Goal: Book appointment/travel/reservation

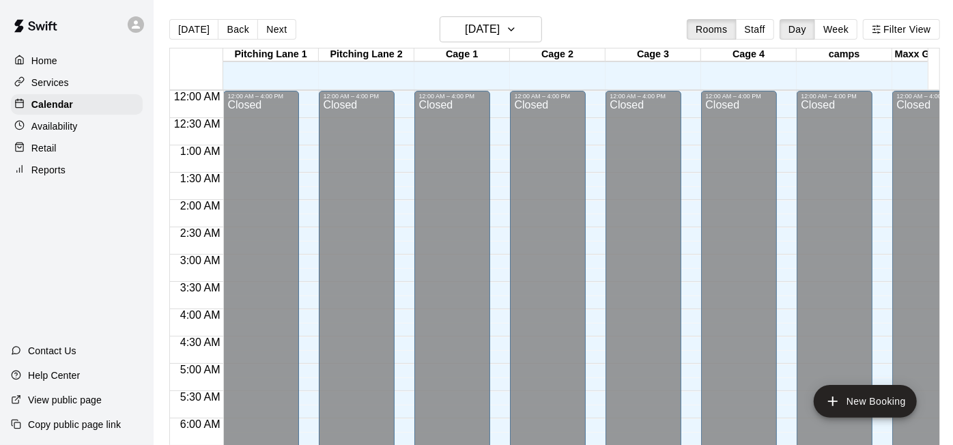
scroll to position [887, 0]
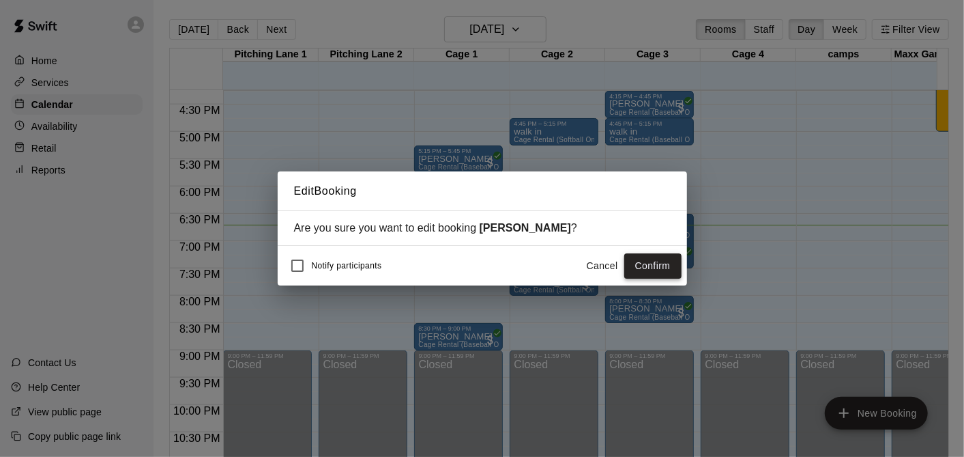
click at [657, 265] on button "Confirm" at bounding box center [652, 265] width 57 height 25
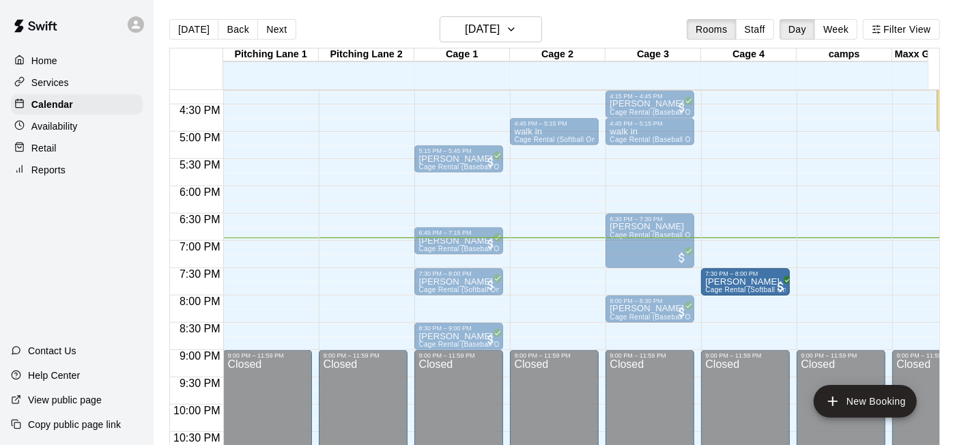
drag, startPoint x: 544, startPoint y: 280, endPoint x: 747, endPoint y: 288, distance: 203.5
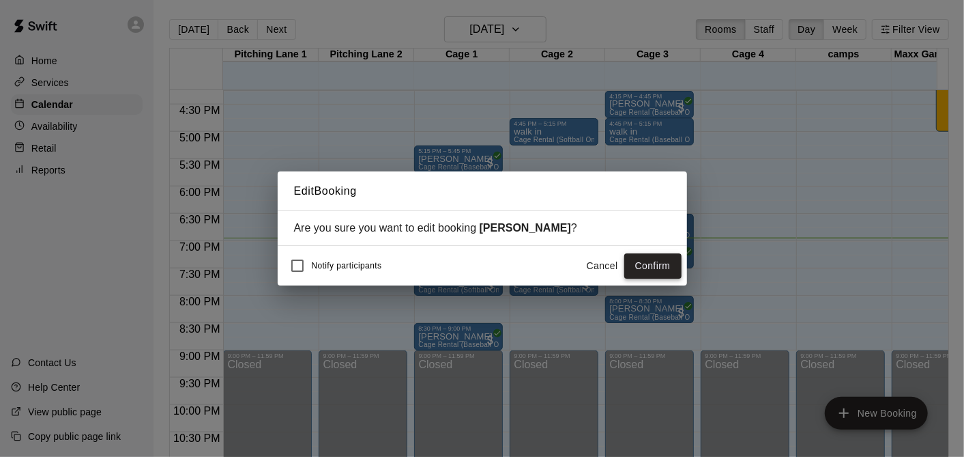
click at [626, 272] on button "Confirm" at bounding box center [652, 265] width 57 height 25
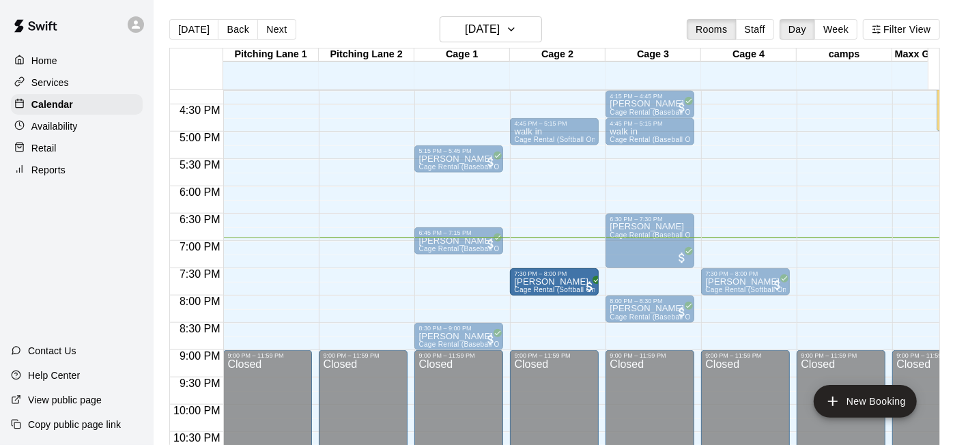
drag, startPoint x: 462, startPoint y: 287, endPoint x: 562, endPoint y: 296, distance: 100.8
click at [562, 296] on div "12:00 AM 12:30 AM 1:00 AM 1:30 AM 2:00 AM 2:30 AM 3:00 AM 3:30 AM 4:00 AM 4:30 …" at bounding box center [554, 274] width 769 height 371
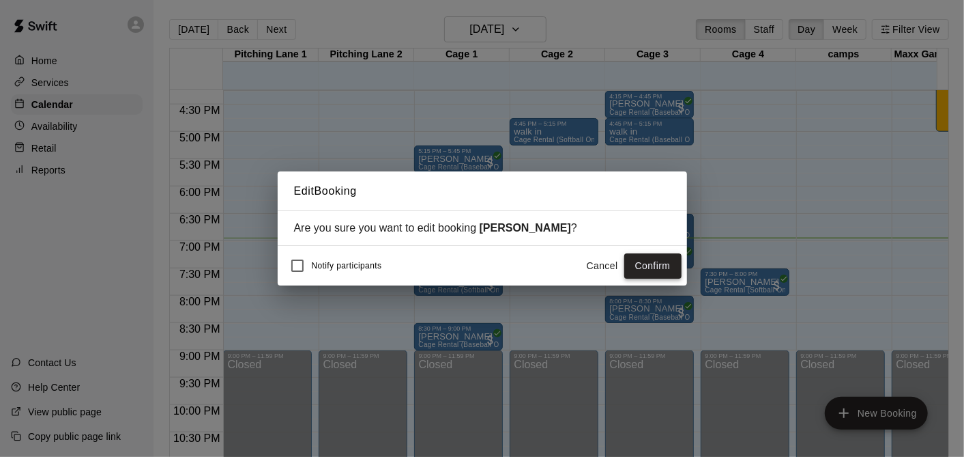
click at [656, 267] on button "Confirm" at bounding box center [652, 265] width 57 height 25
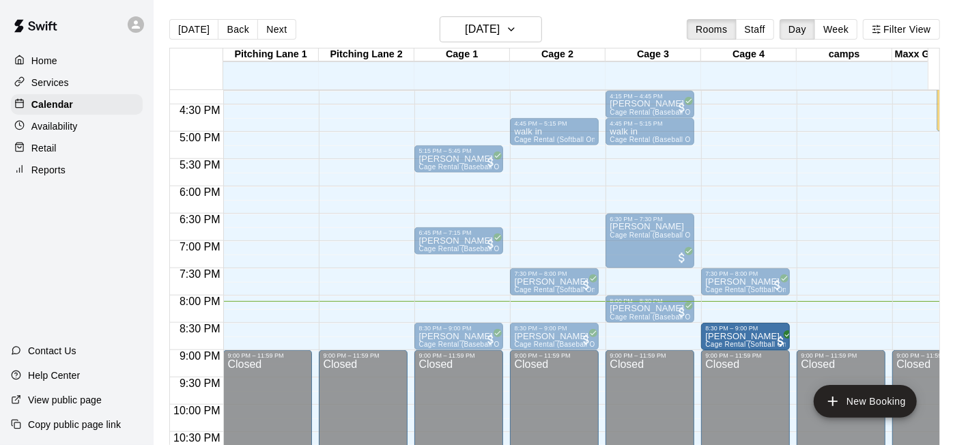
drag, startPoint x: 635, startPoint y: 343, endPoint x: 747, endPoint y: 345, distance: 111.2
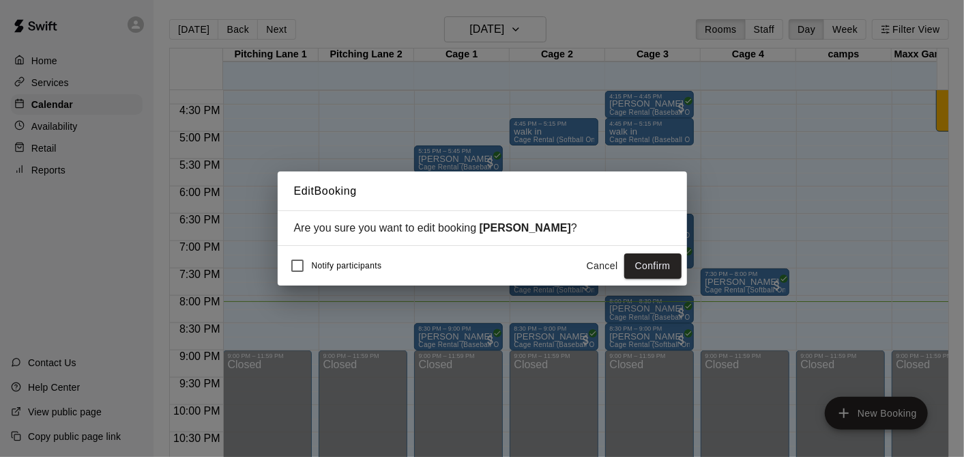
click at [635, 269] on button "Confirm" at bounding box center [652, 265] width 57 height 25
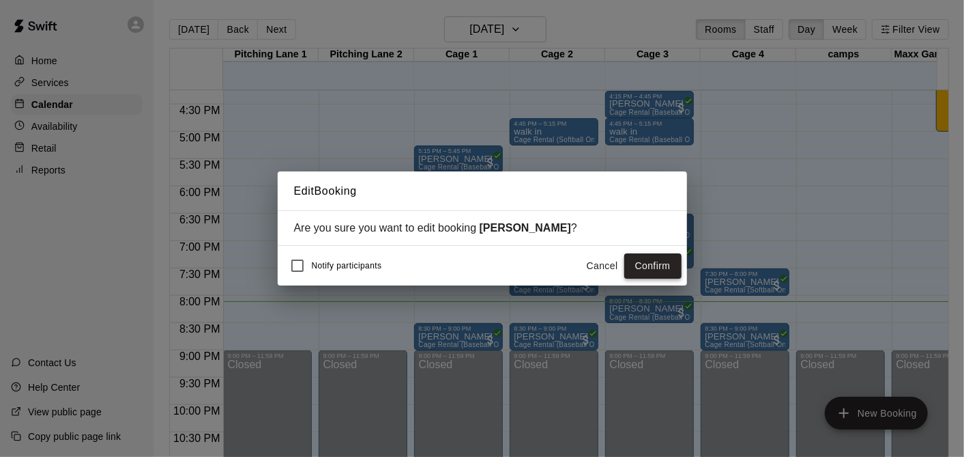
click at [678, 261] on button "Confirm" at bounding box center [652, 265] width 57 height 25
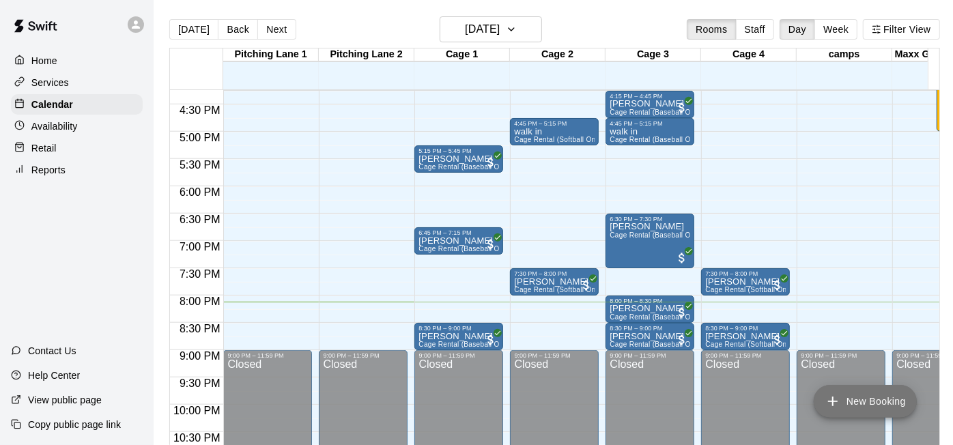
click at [868, 394] on button "New Booking" at bounding box center [864, 401] width 103 height 33
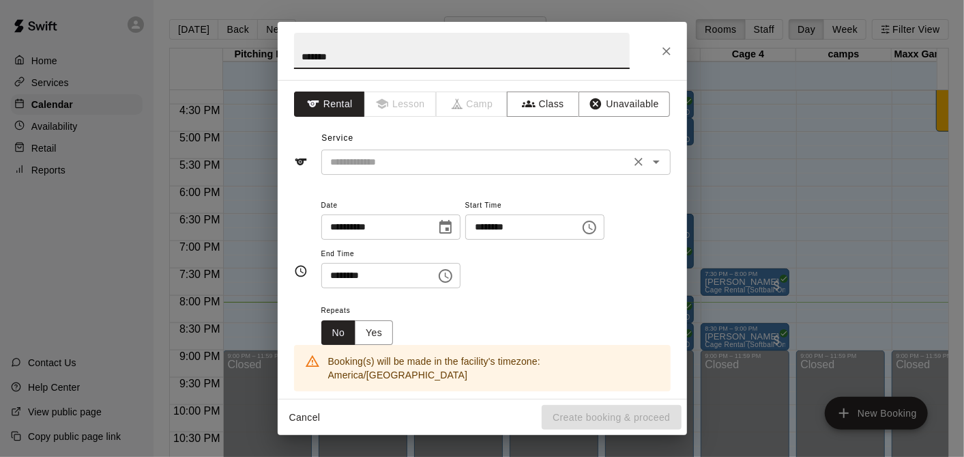
type input "*******"
click at [537, 169] on input "text" at bounding box center [475, 162] width 301 height 17
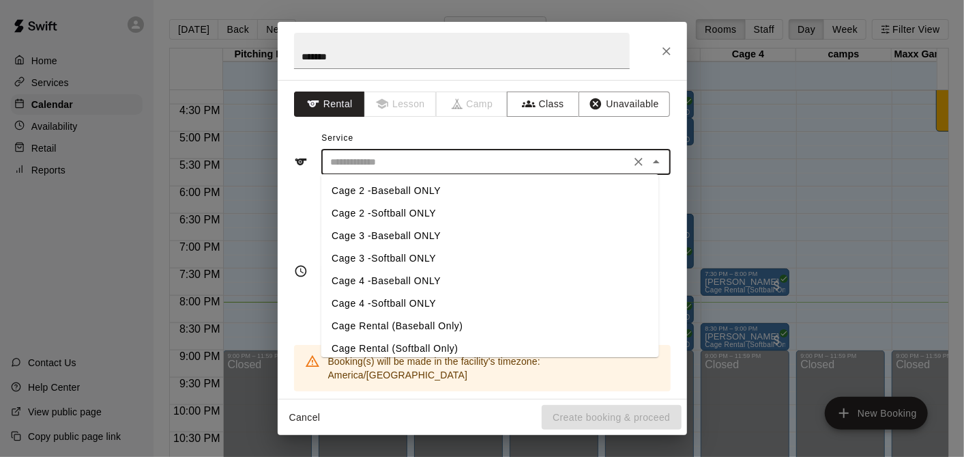
click at [549, 348] on li "Cage Rental (Softball Only)" at bounding box center [490, 348] width 338 height 23
type input "**********"
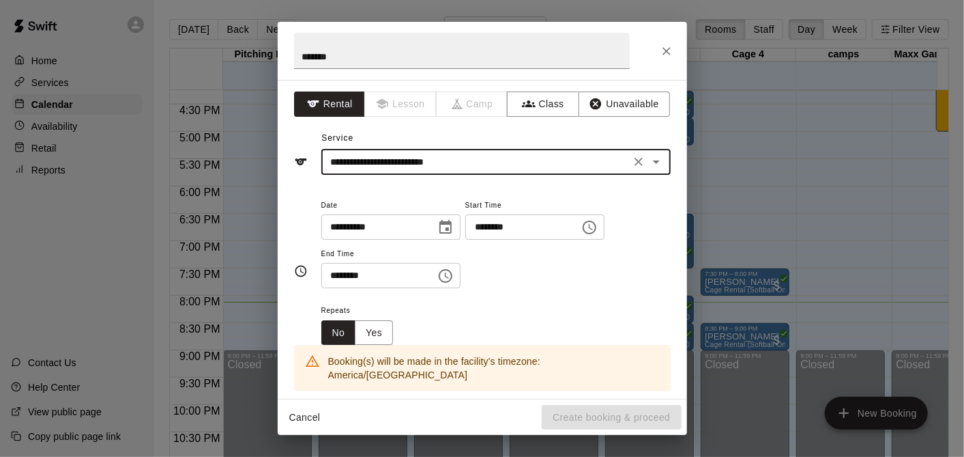
click at [596, 229] on icon "Choose time, selected time is 5:00 PM" at bounding box center [590, 227] width 14 height 14
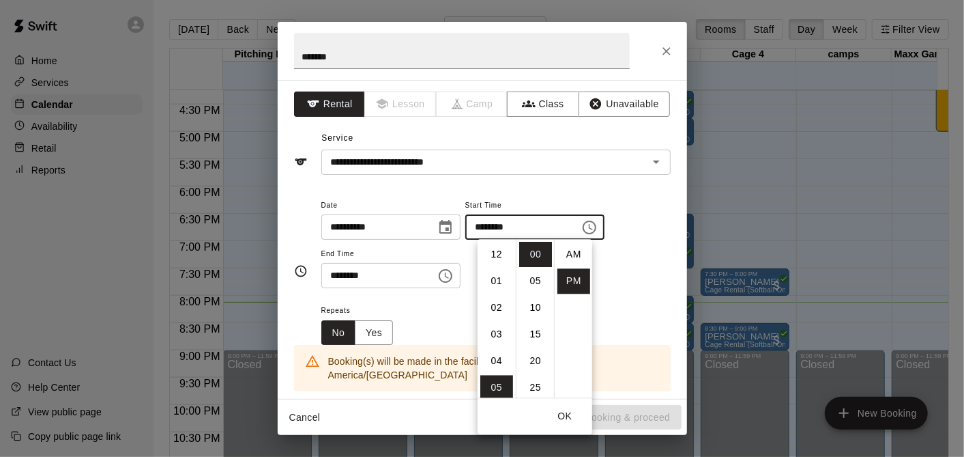
scroll to position [25, 0]
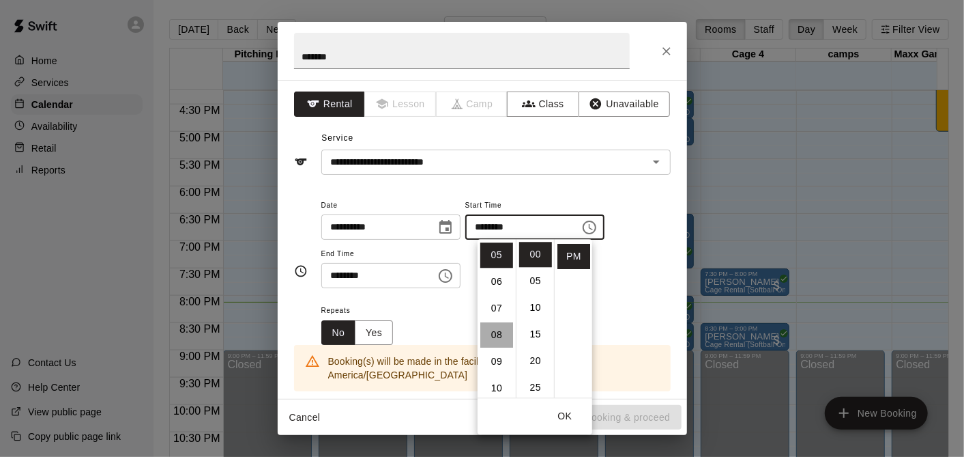
click at [499, 332] on li "08" at bounding box center [496, 334] width 33 height 25
click at [539, 255] on li "30" at bounding box center [535, 247] width 33 height 25
type input "********"
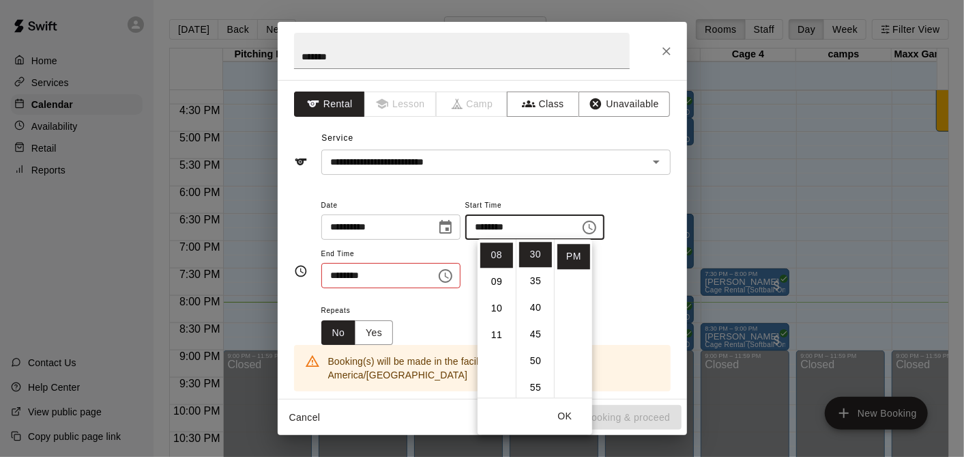
click at [452, 274] on icon "Choose time, selected time is 5:30 PM" at bounding box center [446, 276] width 14 height 14
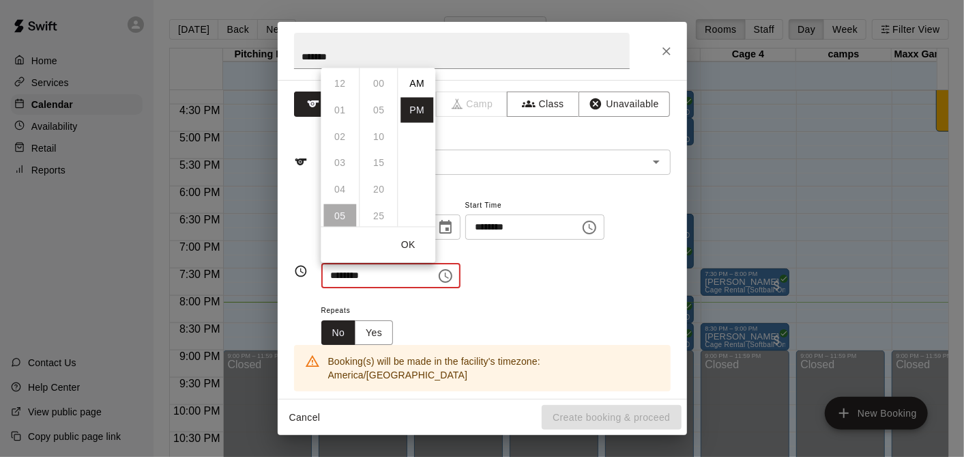
scroll to position [25, 0]
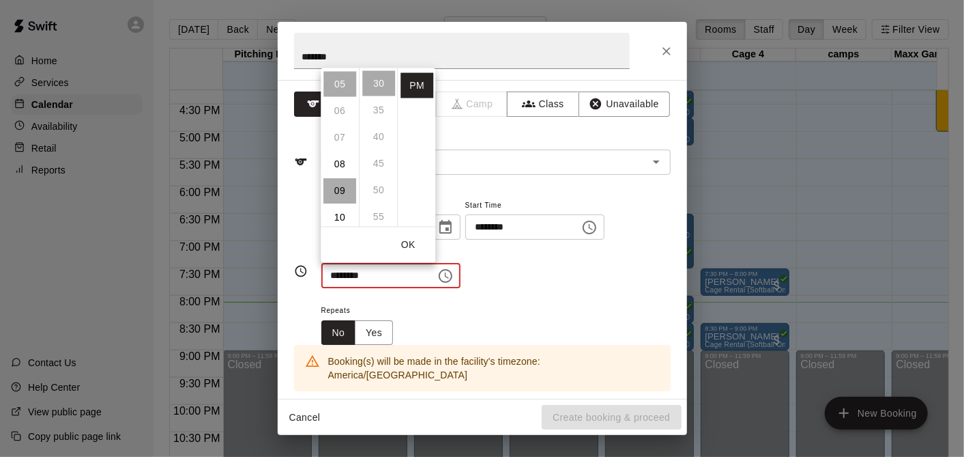
click at [342, 196] on li "09" at bounding box center [339, 189] width 33 height 25
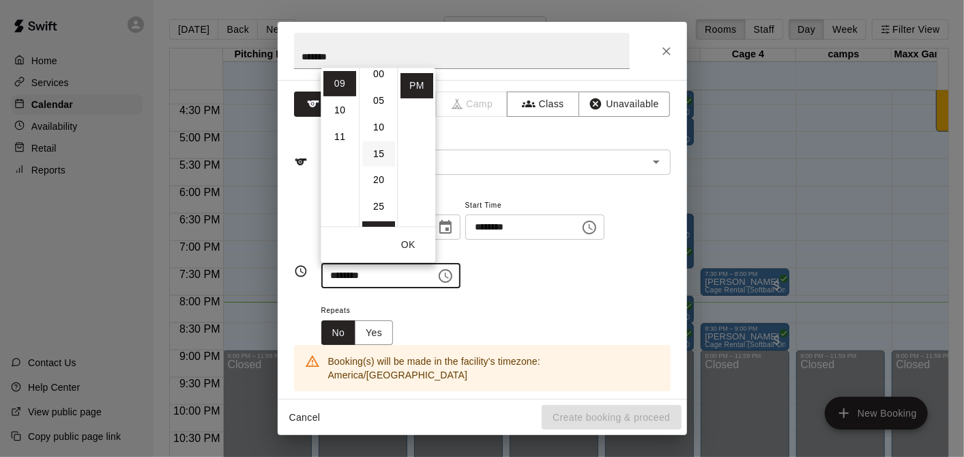
scroll to position [0, 0]
click at [373, 93] on li "00" at bounding box center [378, 82] width 33 height 25
type input "********"
click at [460, 330] on div "Repeats No Yes" at bounding box center [495, 323] width 349 height 43
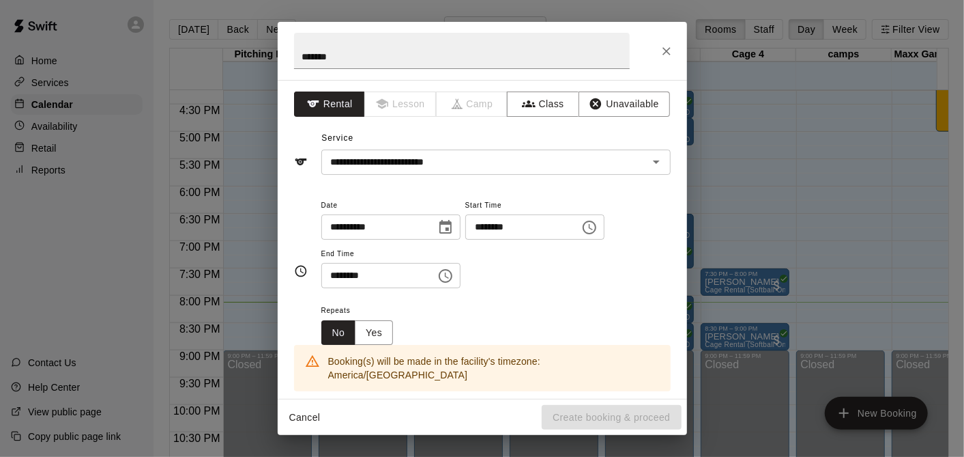
scroll to position [227, 0]
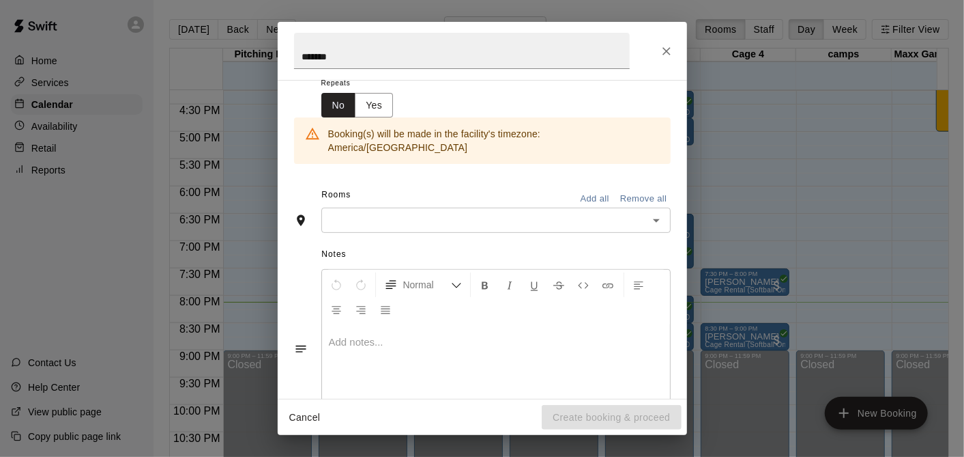
click at [360, 213] on input "text" at bounding box center [484, 220] width 319 height 17
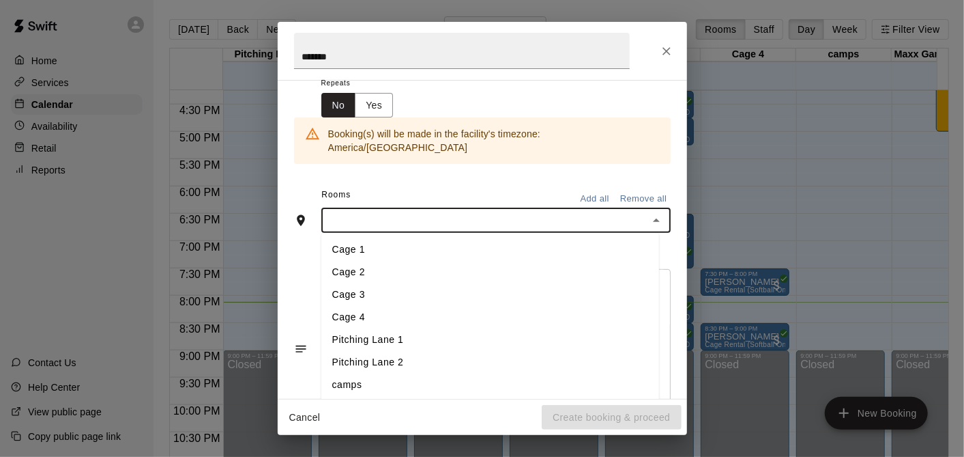
click at [383, 265] on li "Cage 2" at bounding box center [490, 272] width 338 height 23
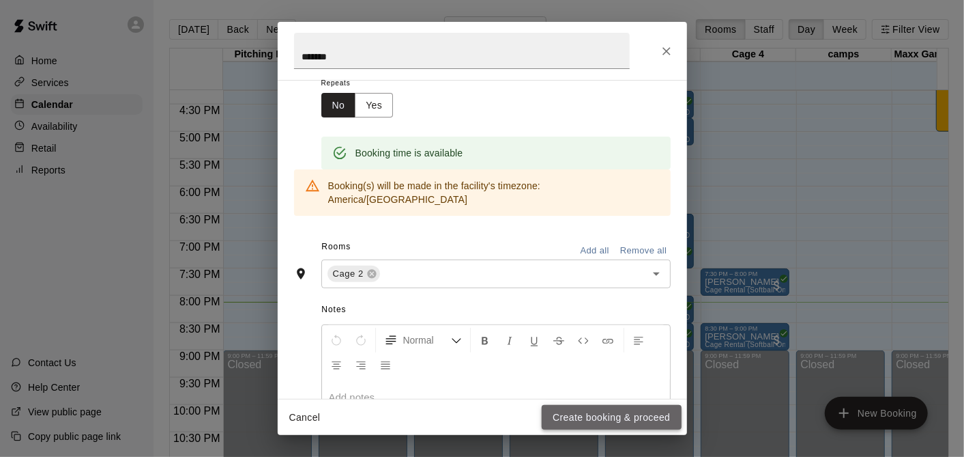
click at [627, 413] on button "Create booking & proceed" at bounding box center [611, 417] width 139 height 25
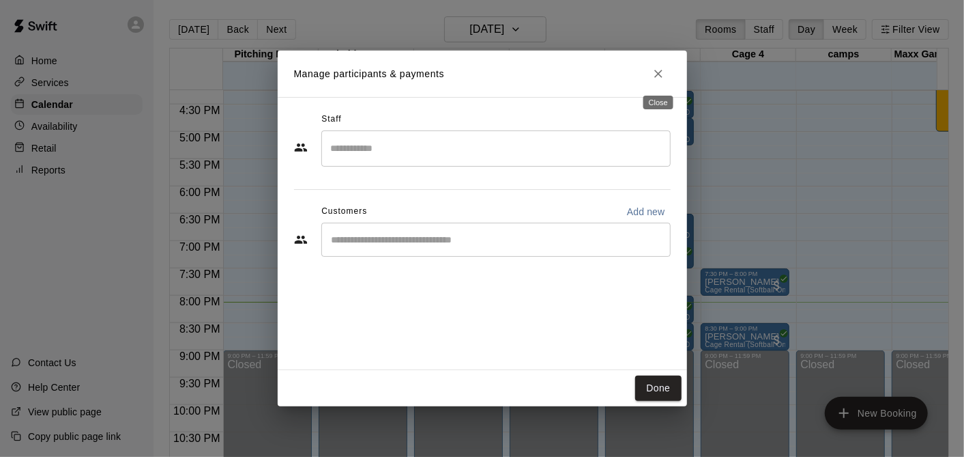
click at [652, 68] on icon "Close" at bounding box center [659, 74] width 14 height 14
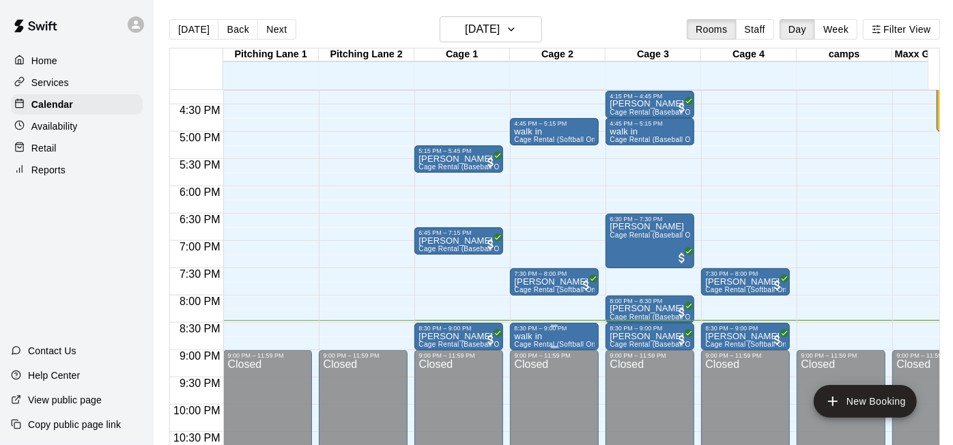
click at [566, 328] on div "8:30 PM – 9:00 PM" at bounding box center [554, 328] width 81 height 7
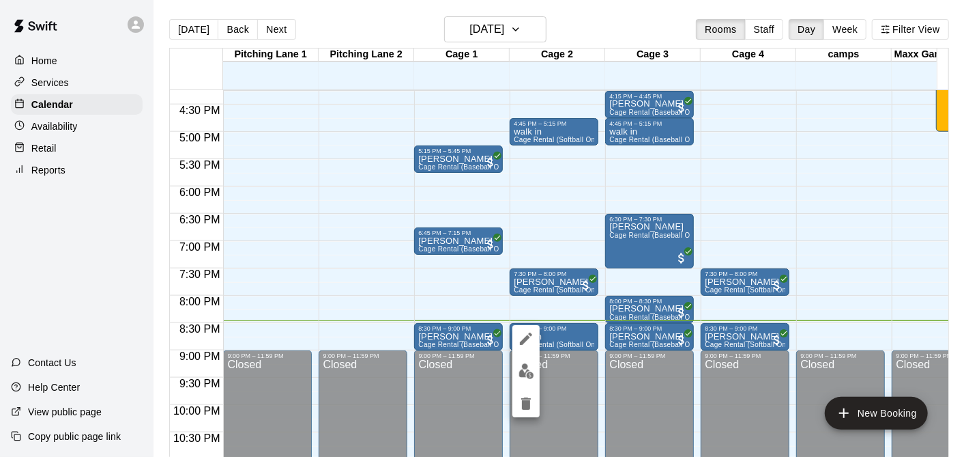
click at [519, 345] on icon "edit" at bounding box center [526, 338] width 16 height 16
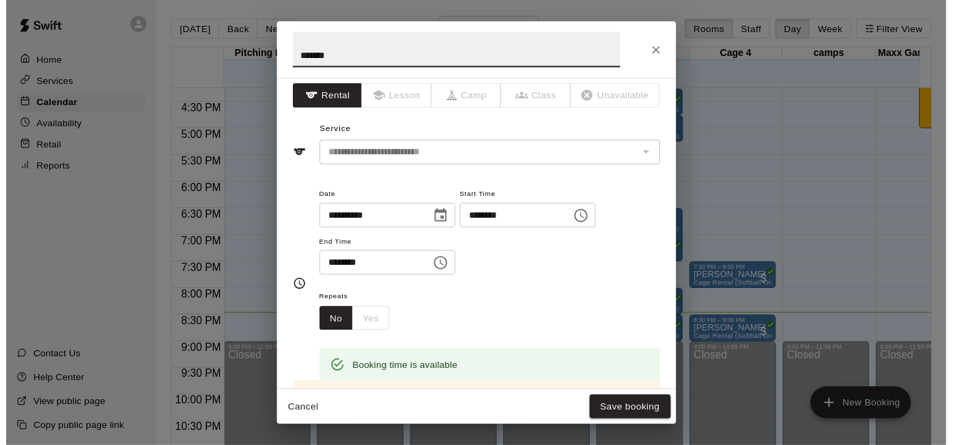
scroll to position [0, 0]
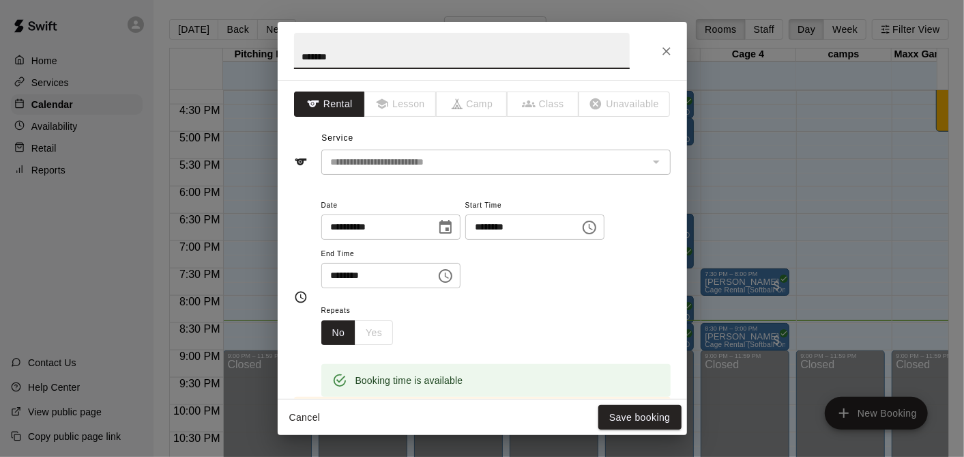
click at [658, 50] on button "Close" at bounding box center [666, 51] width 25 height 25
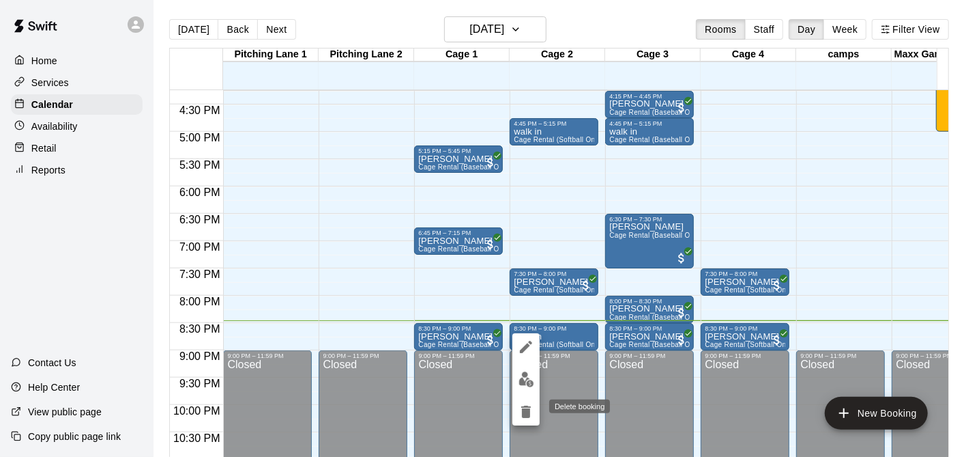
click at [519, 409] on icon "delete" at bounding box center [526, 411] width 16 height 16
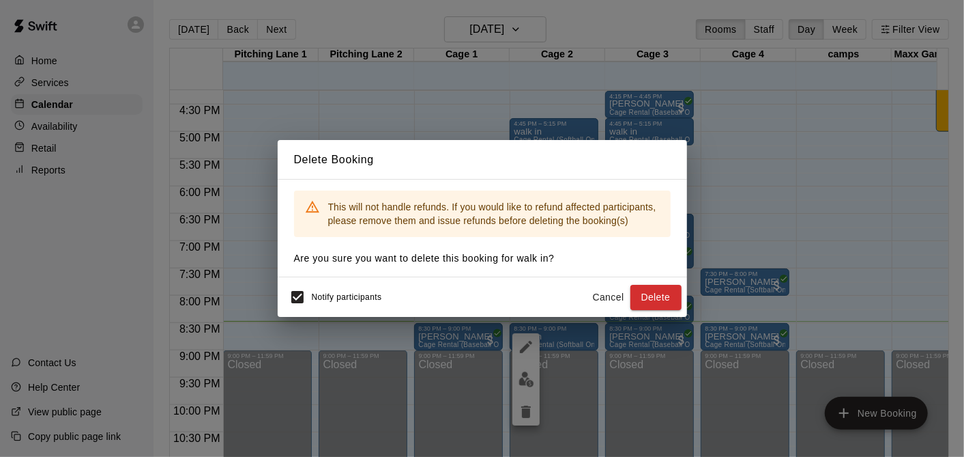
click at [270, 296] on div "Delete Booking This will not handle refunds. If you would like to refund affect…" at bounding box center [482, 228] width 964 height 457
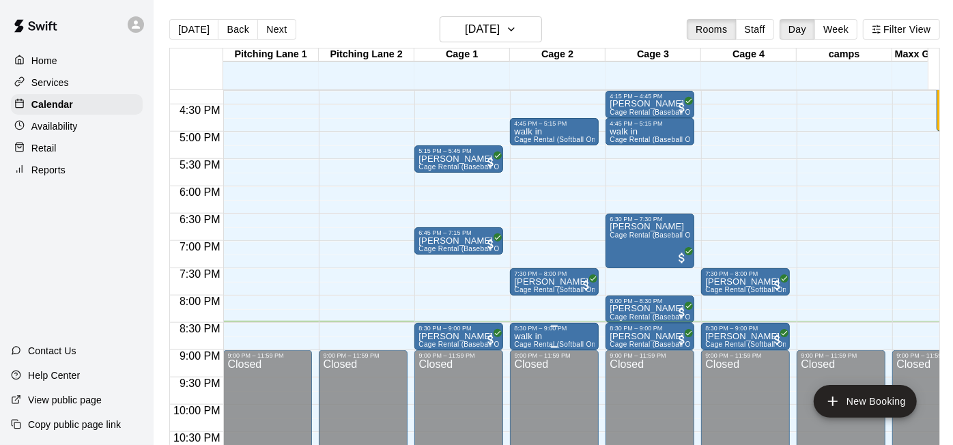
click at [512, 332] on div "8:30 PM – 9:00 PM walk in Cage Rental (Softball Only)" at bounding box center [554, 336] width 89 height 27
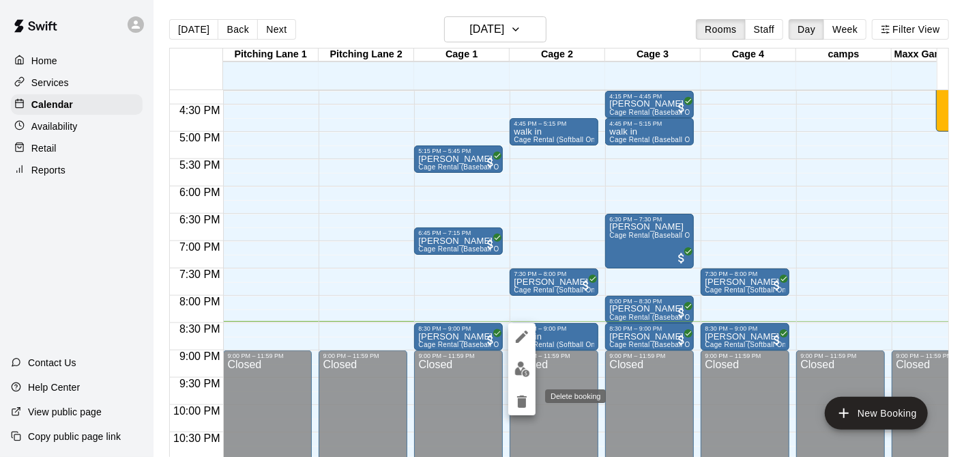
click at [521, 408] on icon "delete" at bounding box center [522, 401] width 16 height 16
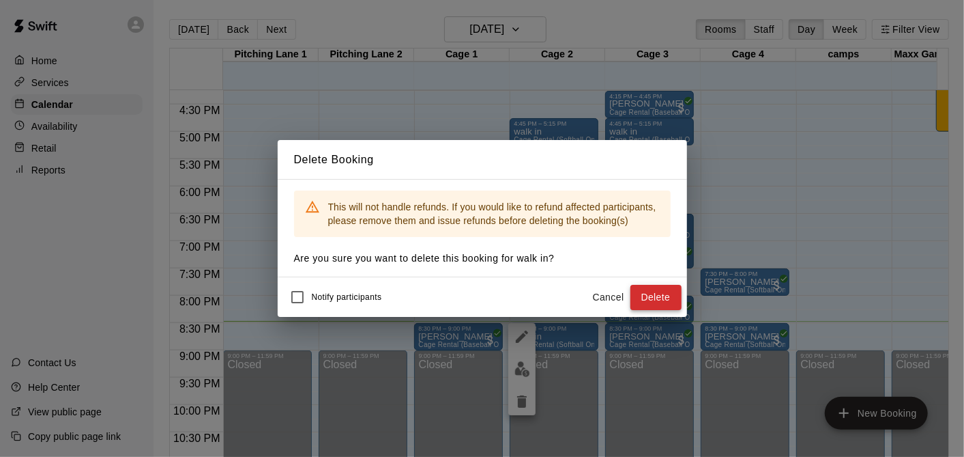
click at [649, 295] on button "Delete" at bounding box center [656, 297] width 51 height 25
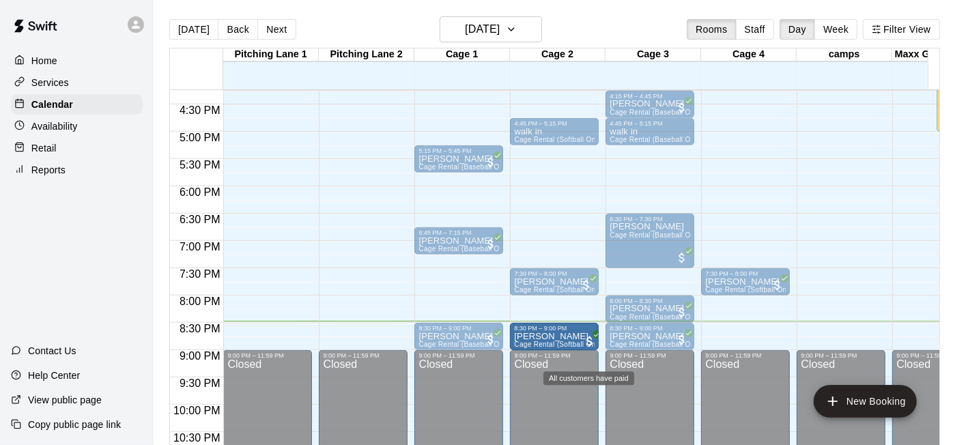
drag, startPoint x: 742, startPoint y: 334, endPoint x: 590, endPoint y: 338, distance: 151.5
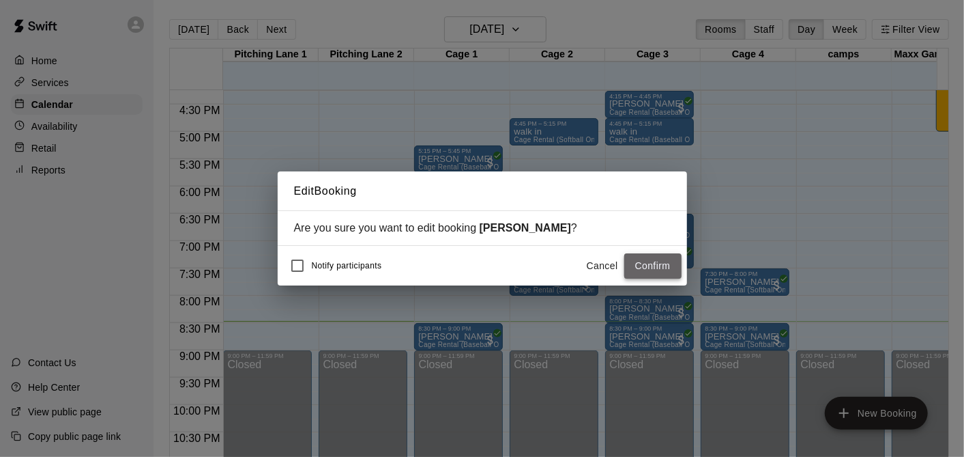
click at [664, 260] on button "Confirm" at bounding box center [652, 265] width 57 height 25
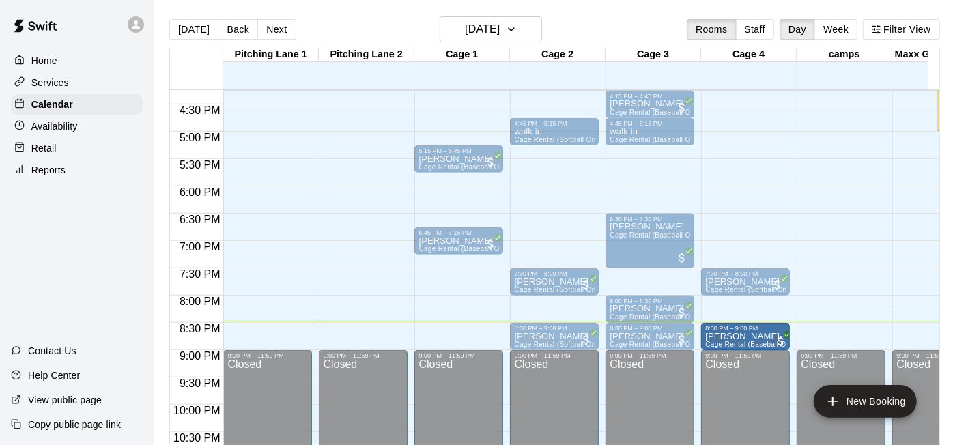
drag, startPoint x: 530, startPoint y: 345, endPoint x: 720, endPoint y: 334, distance: 190.0
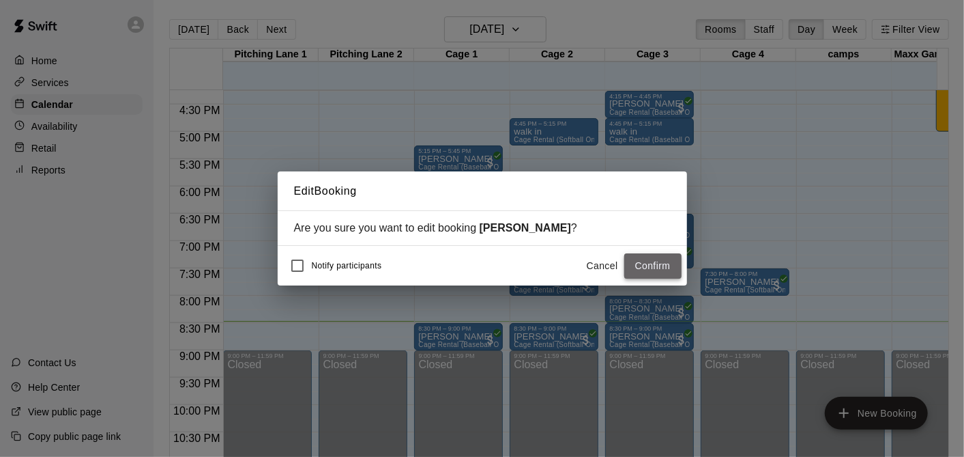
click at [656, 253] on button "Confirm" at bounding box center [652, 265] width 57 height 25
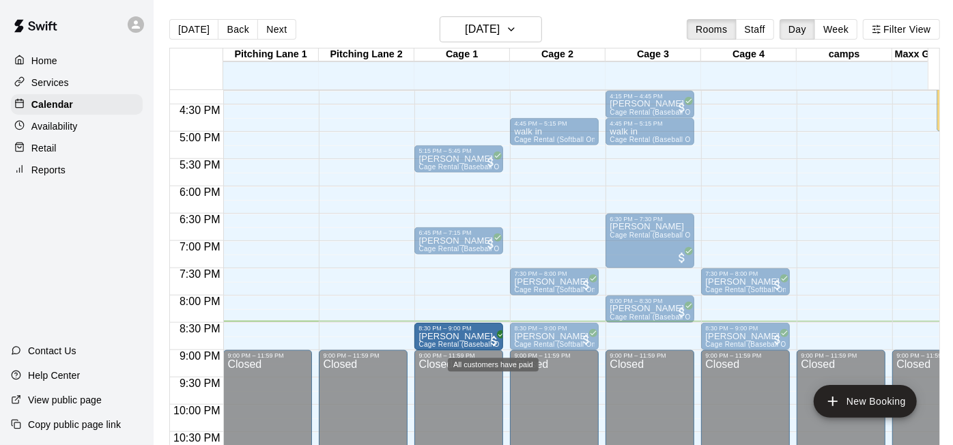
drag, startPoint x: 636, startPoint y: 336, endPoint x: 505, endPoint y: 346, distance: 131.4
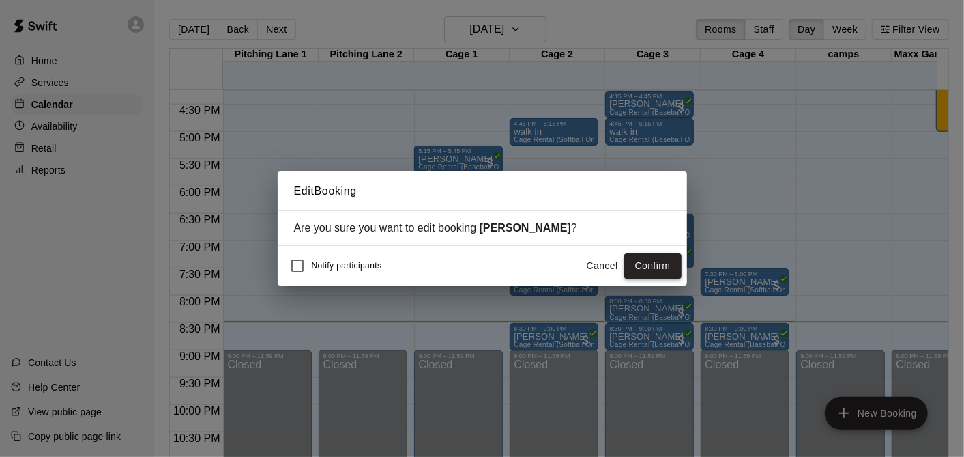
click at [631, 261] on button "Confirm" at bounding box center [652, 265] width 57 height 25
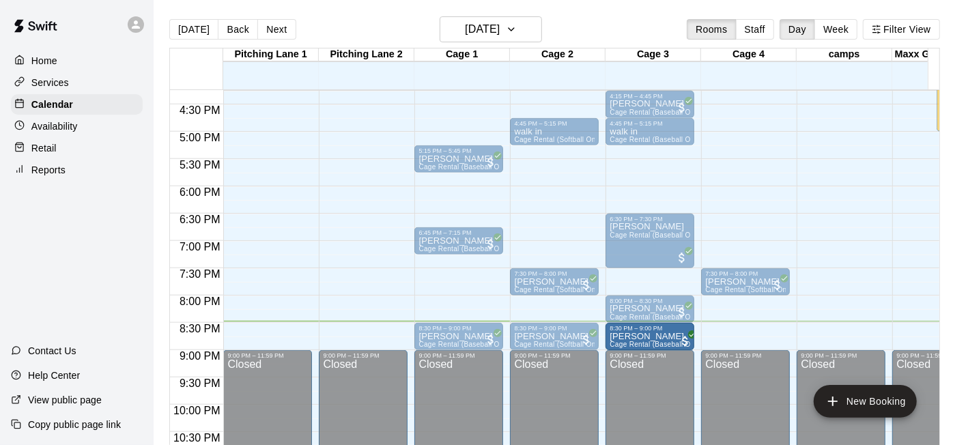
drag, startPoint x: 749, startPoint y: 334, endPoint x: 684, endPoint y: 340, distance: 65.7
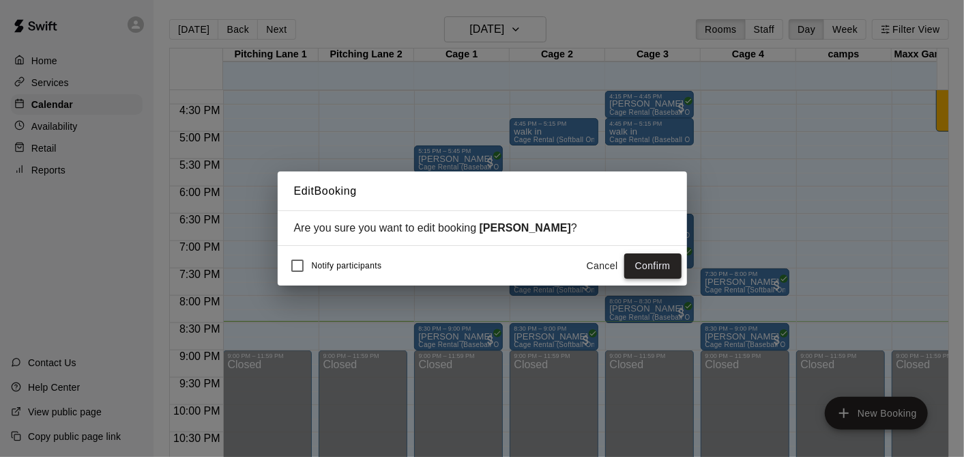
click at [644, 258] on button "Confirm" at bounding box center [652, 265] width 57 height 25
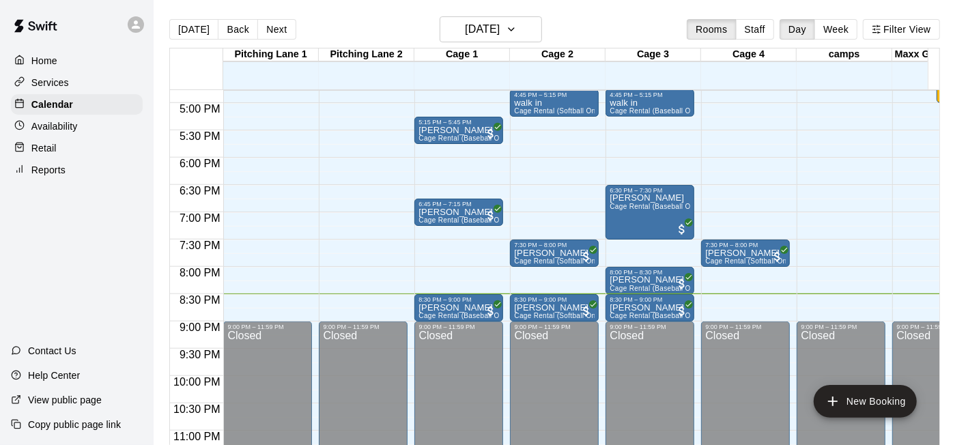
scroll to position [940, 0]
